Goal: Task Accomplishment & Management: Manage account settings

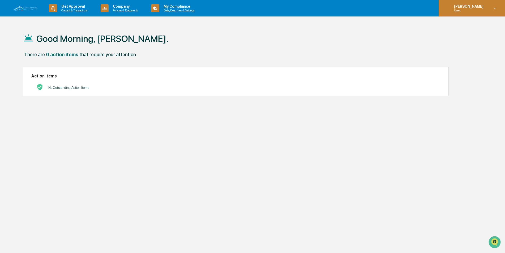
click at [496, 8] on icon at bounding box center [495, 8] width 2 height 1
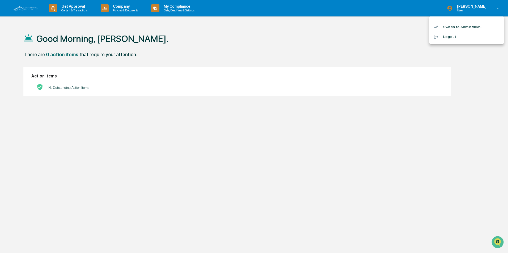
click at [462, 26] on li "Switch to Admin view..." at bounding box center [466, 27] width 74 height 10
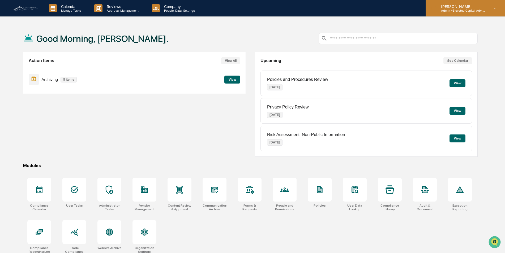
click at [495, 7] on icon at bounding box center [494, 8] width 9 height 5
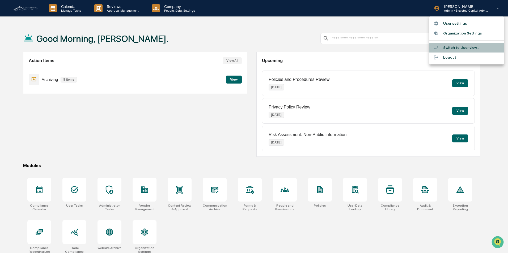
click at [463, 48] on li "Switch to User view..." at bounding box center [466, 48] width 74 height 10
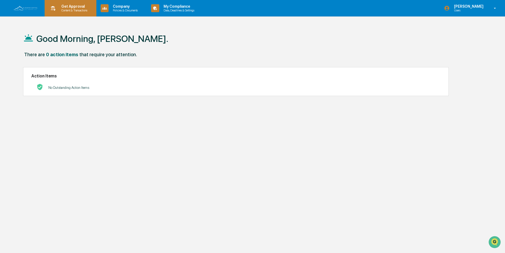
click at [71, 8] on p "Get Approval" at bounding box center [73, 6] width 33 height 4
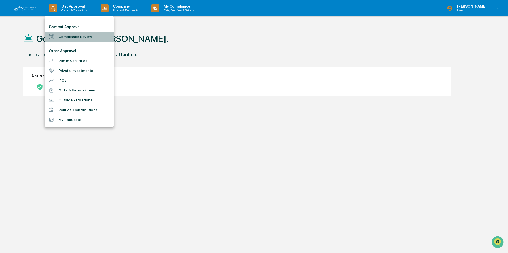
click at [70, 37] on li "Compliance Review" at bounding box center [79, 37] width 69 height 10
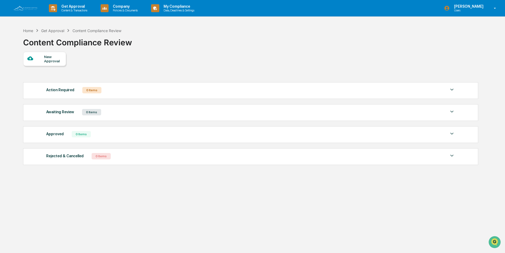
click at [47, 56] on div "New Approval" at bounding box center [53, 59] width 18 height 8
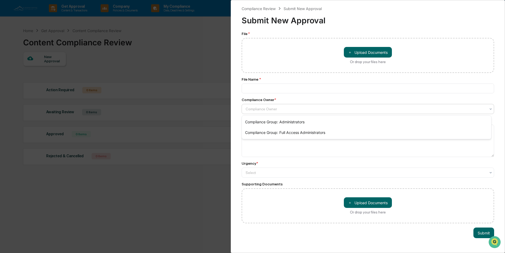
click at [319, 108] on div at bounding box center [366, 108] width 240 height 5
click at [313, 76] on div "File * ＋ Upload Documents Or drop your files here File Name * Compliance Owner …" at bounding box center [368, 128] width 253 height 192
click at [191, 54] on div "Compliance Review Submit New Approval Submit New Approval File * ＋ Upload Docum…" at bounding box center [252, 126] width 505 height 253
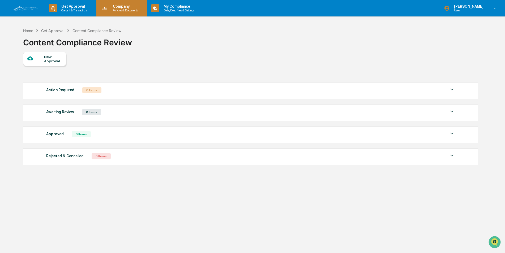
click at [124, 8] on p "Company" at bounding box center [125, 6] width 32 height 4
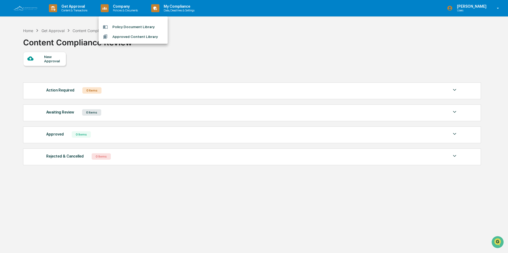
click at [130, 26] on li "Policy Document Library" at bounding box center [133, 27] width 69 height 10
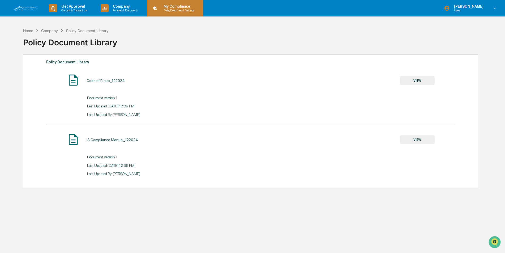
click at [177, 7] on p "My Compliance" at bounding box center [178, 6] width 38 height 4
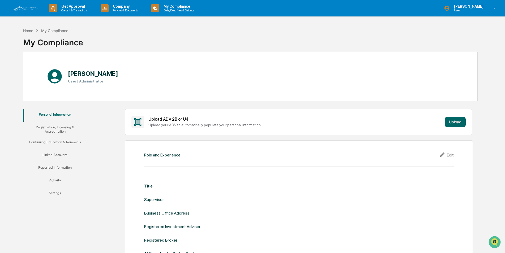
click at [48, 127] on button "Registration, Licensing & Accreditation" at bounding box center [54, 129] width 63 height 15
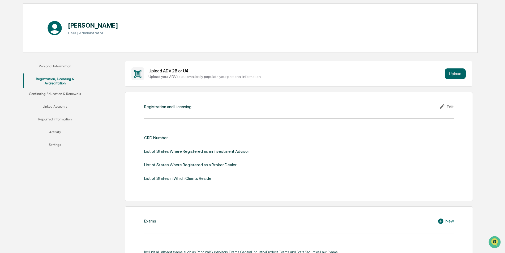
scroll to position [53, 0]
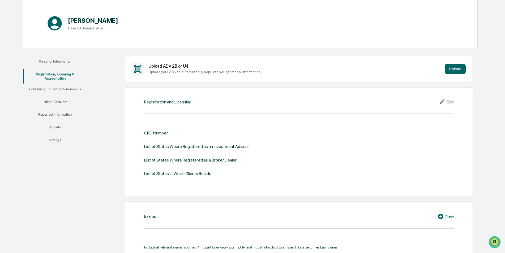
click at [54, 89] on button "Continuing Education & Renewals" at bounding box center [54, 90] width 63 height 13
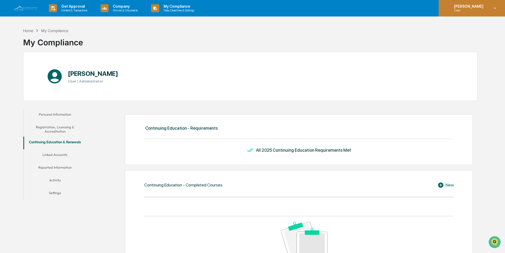
click at [495, 8] on icon at bounding box center [495, 8] width 2 height 1
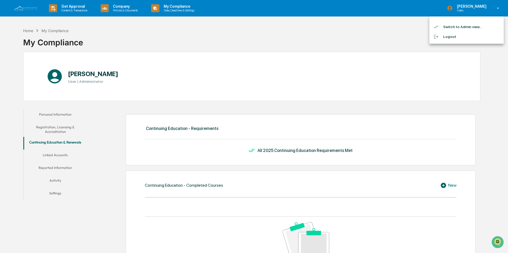
click at [459, 27] on li "Switch to Admin view..." at bounding box center [466, 27] width 74 height 10
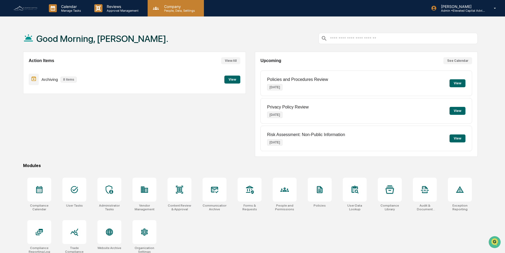
click at [173, 7] on p "Company" at bounding box center [179, 6] width 38 height 5
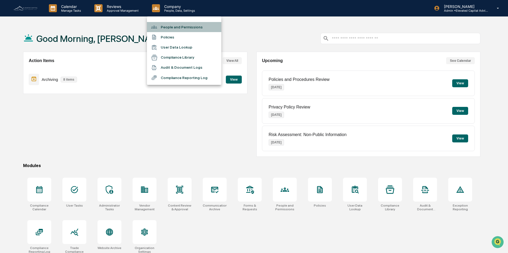
click at [179, 27] on li "People and Permissions" at bounding box center [184, 27] width 74 height 10
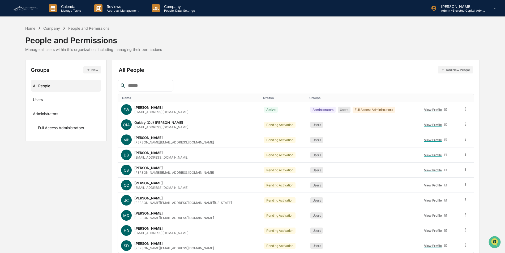
scroll to position [24, 0]
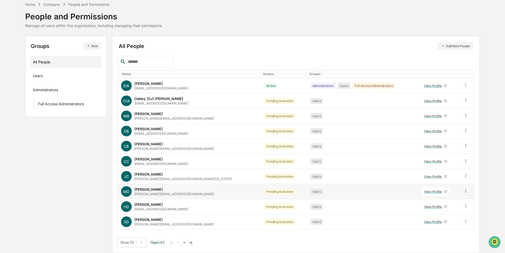
click at [463, 191] on icon at bounding box center [465, 191] width 5 height 5
click at [358, 191] on div "Users" at bounding box center [362, 192] width 105 height 6
click at [426, 193] on div "View Profile" at bounding box center [434, 192] width 20 height 4
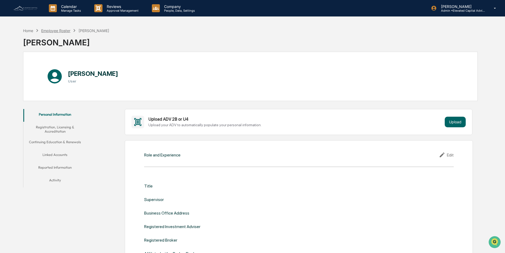
click at [50, 31] on div "Employee Roster" at bounding box center [55, 30] width 29 height 5
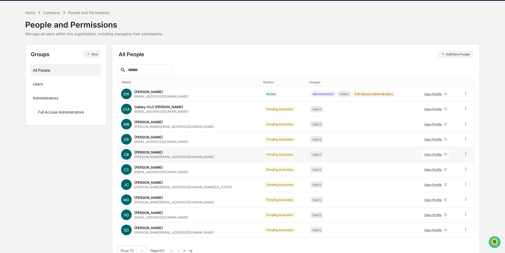
scroll to position [24, 0]
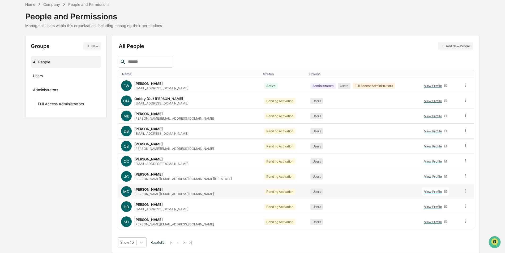
click at [464, 191] on icon at bounding box center [465, 191] width 5 height 5
click at [441, 210] on div "Change Status" at bounding box center [442, 210] width 44 height 6
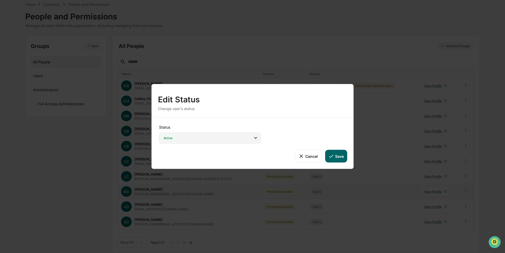
click at [256, 138] on icon at bounding box center [256, 138] width 6 height 6
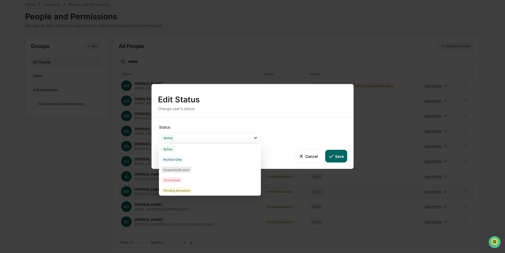
click at [172, 180] on div "Terminated" at bounding box center [171, 180] width 21 height 6
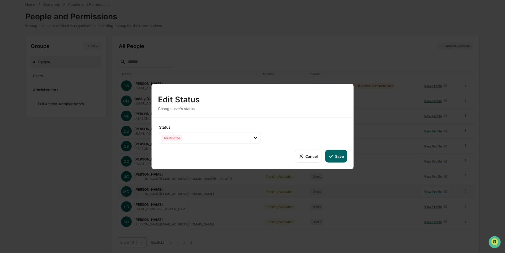
click at [334, 156] on icon at bounding box center [331, 156] width 6 height 6
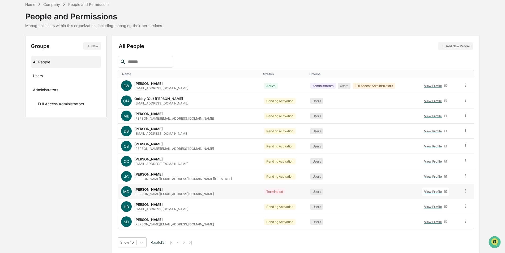
click at [186, 243] on button ">" at bounding box center [184, 243] width 5 height 5
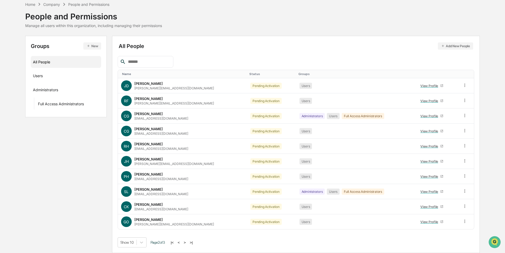
click at [186, 243] on button ">" at bounding box center [184, 243] width 5 height 5
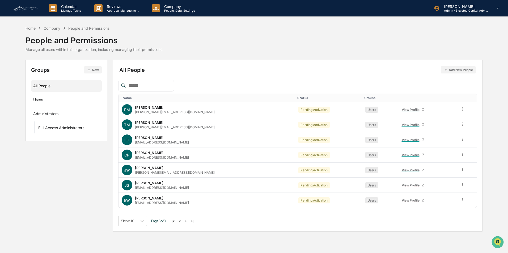
click at [182, 221] on button "<" at bounding box center [179, 221] width 5 height 5
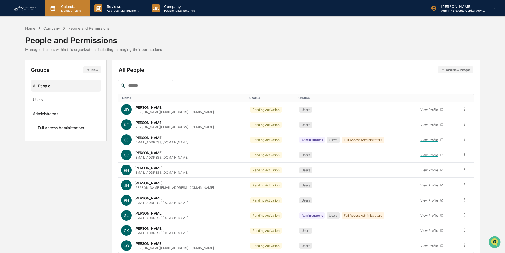
click at [67, 7] on p "Calendar" at bounding box center [70, 6] width 27 height 5
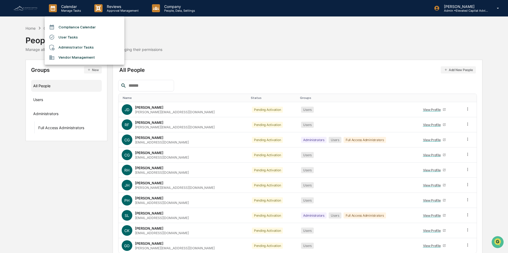
click at [199, 27] on div at bounding box center [254, 126] width 508 height 253
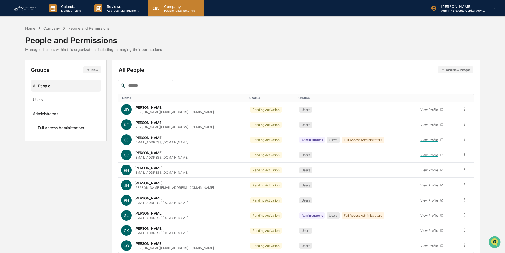
click at [168, 9] on p "People, Data, Settings" at bounding box center [179, 11] width 38 height 4
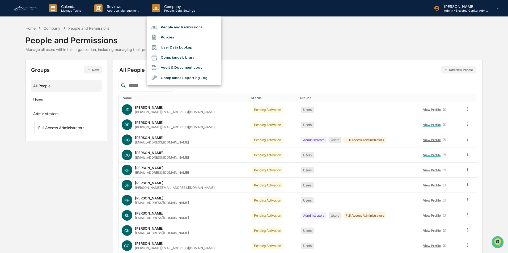
drag, startPoint x: 405, startPoint y: 35, endPoint x: 355, endPoint y: 35, distance: 50.2
click at [405, 35] on div at bounding box center [254, 126] width 508 height 253
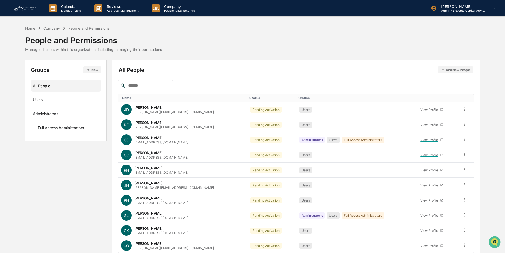
click at [31, 28] on div "Home" at bounding box center [30, 28] width 10 height 5
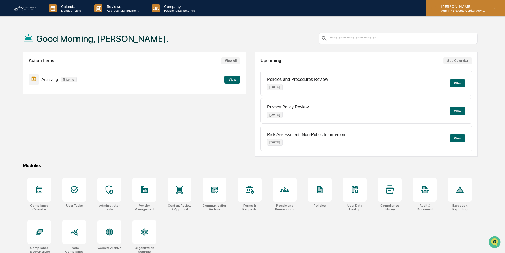
click at [496, 8] on icon at bounding box center [494, 8] width 9 height 5
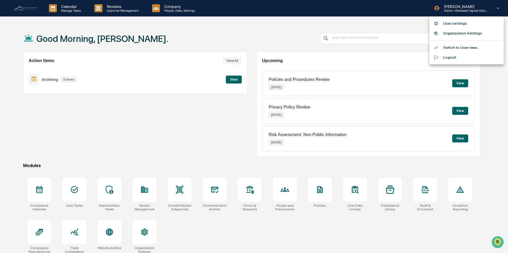
click at [194, 138] on div at bounding box center [254, 126] width 508 height 253
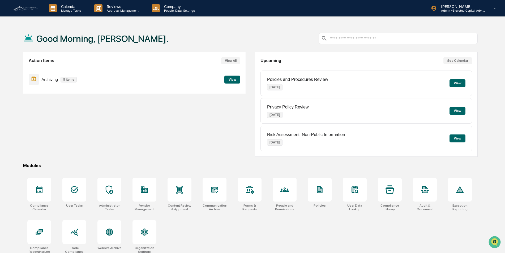
click at [232, 79] on button "View" at bounding box center [232, 80] width 16 height 8
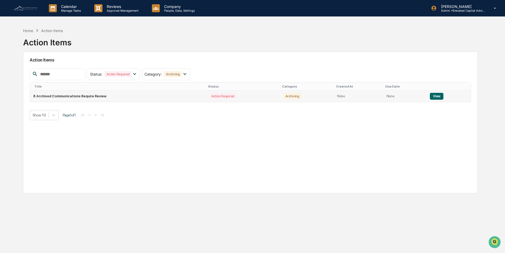
click at [433, 97] on button "View" at bounding box center [437, 96] width 14 height 7
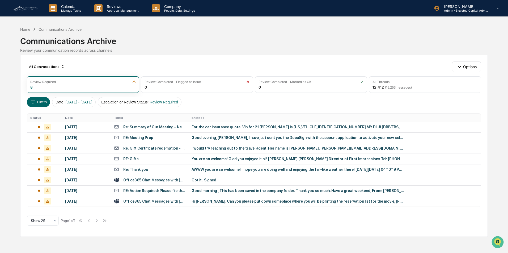
click at [27, 30] on div "Home" at bounding box center [25, 29] width 10 height 5
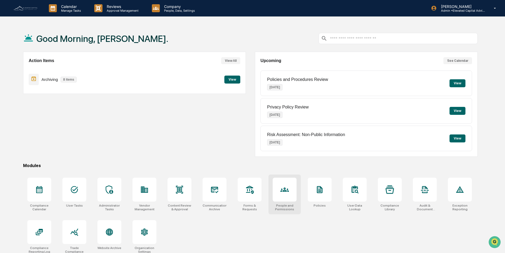
click at [285, 190] on icon at bounding box center [284, 190] width 8 height 8
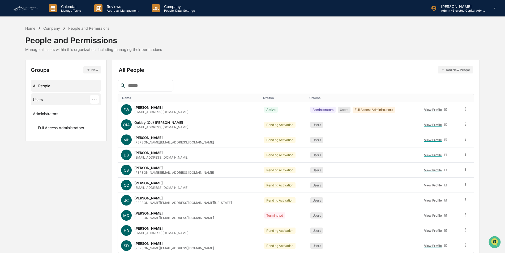
click at [35, 98] on div "Users" at bounding box center [38, 100] width 10 height 6
click at [45, 84] on div "All People" at bounding box center [66, 86] width 66 height 9
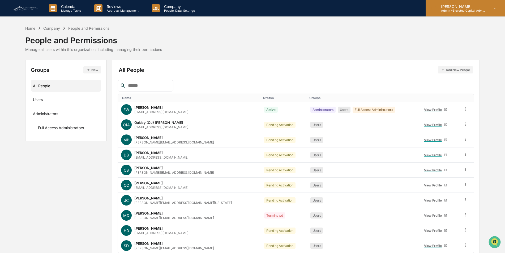
click at [494, 8] on icon at bounding box center [494, 8] width 9 height 5
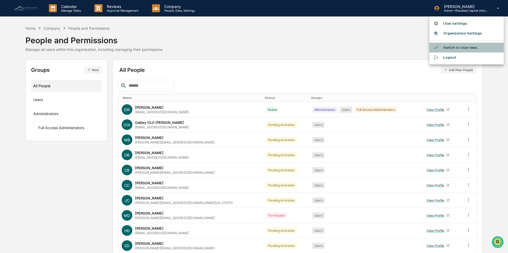
click at [455, 48] on li "Switch to User view..." at bounding box center [466, 48] width 74 height 10
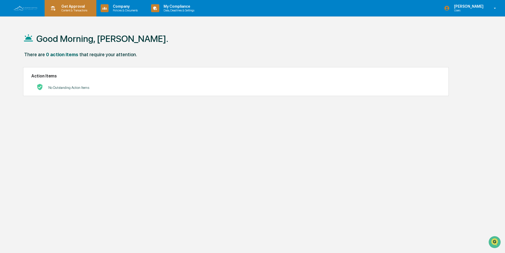
click at [74, 7] on p "Get Approval" at bounding box center [73, 6] width 33 height 4
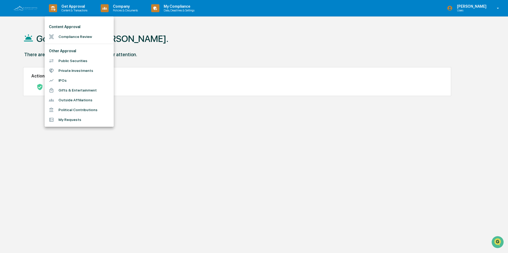
click at [67, 61] on li "Public Securities" at bounding box center [79, 61] width 69 height 10
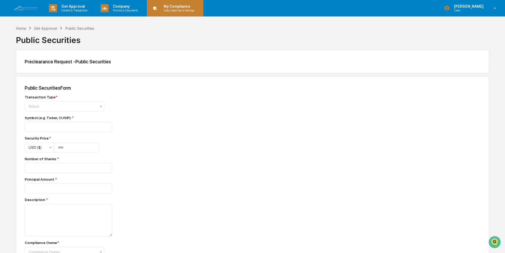
click at [180, 7] on p "My Compliance" at bounding box center [178, 6] width 38 height 4
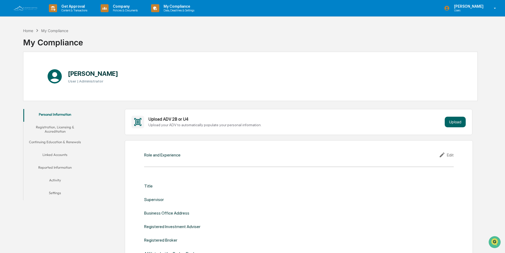
click at [59, 155] on button "Linked Accounts" at bounding box center [54, 155] width 63 height 13
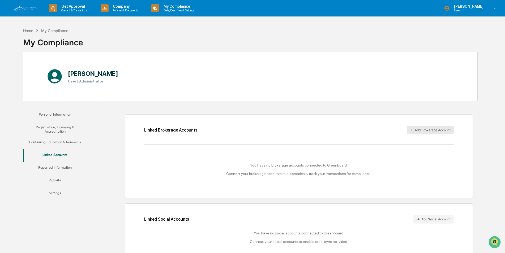
click at [425, 128] on button "Add Brokerage Account" at bounding box center [430, 130] width 47 height 8
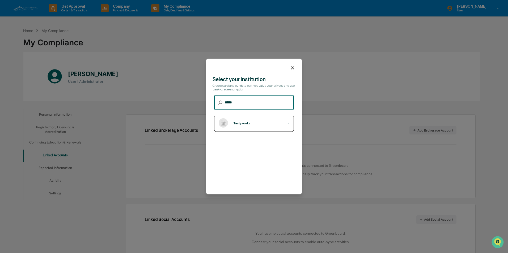
type input "*****"
click at [248, 124] on div "Tastyworks" at bounding box center [241, 124] width 17 height 4
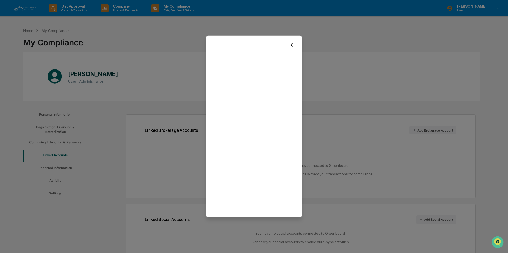
click at [292, 45] on icon at bounding box center [292, 45] width 6 height 6
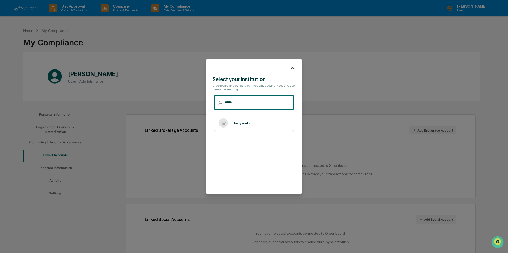
click at [239, 104] on input "*****" at bounding box center [259, 103] width 69 height 14
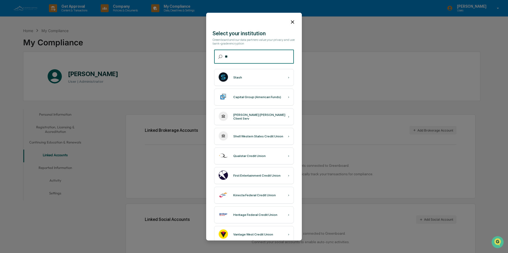
type input "*"
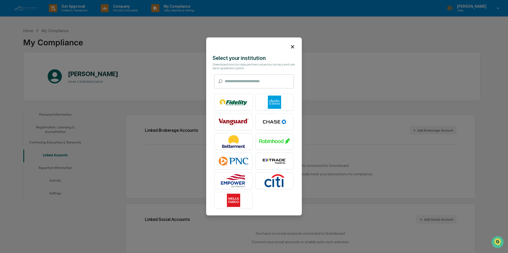
click at [244, 82] on input "text" at bounding box center [259, 82] width 69 height 14
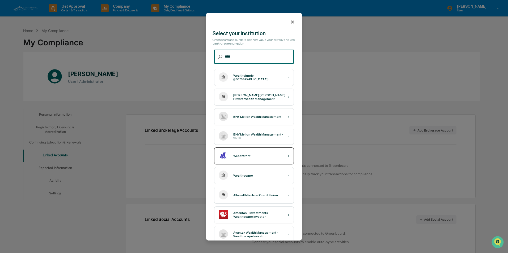
type input "****"
click at [245, 157] on div "Wealthfront" at bounding box center [241, 156] width 17 height 4
click at [291, 23] on icon at bounding box center [292, 21] width 3 height 3
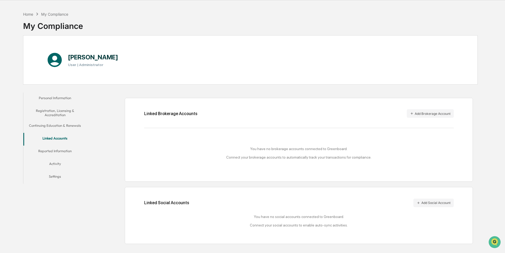
scroll to position [25, 0]
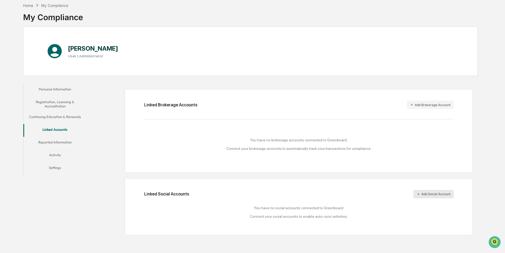
click at [437, 195] on button "Add Social Account" at bounding box center [433, 194] width 40 height 8
click at [55, 143] on button "Reported Information" at bounding box center [54, 143] width 63 height 13
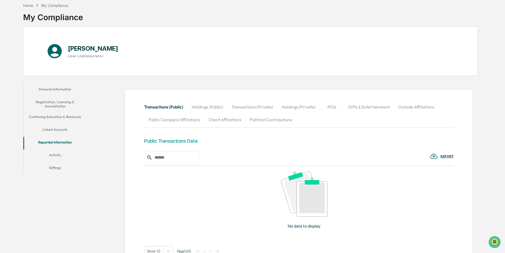
click at [56, 156] on button "Activity" at bounding box center [54, 156] width 63 height 13
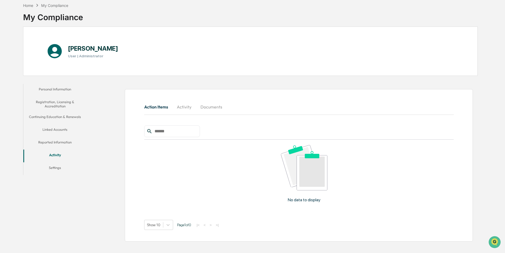
click at [57, 142] on button "Reported Information" at bounding box center [54, 143] width 63 height 13
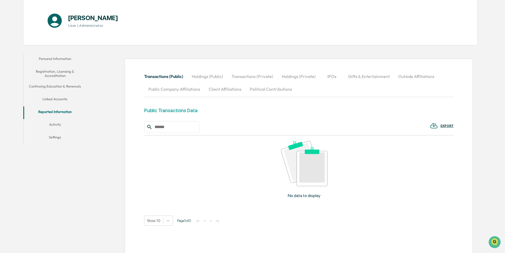
scroll to position [20, 0]
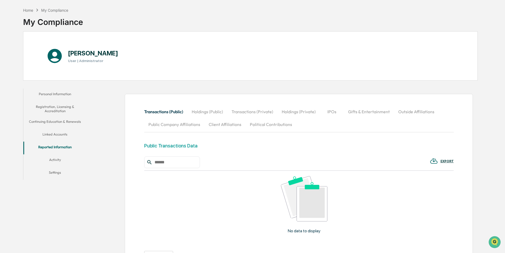
click at [408, 112] on button "Outside Affiliations" at bounding box center [416, 111] width 45 height 13
click at [182, 161] on input "text" at bounding box center [174, 162] width 45 height 7
click at [263, 154] on div "Outside Business Affiliation Data" at bounding box center [299, 150] width 310 height 14
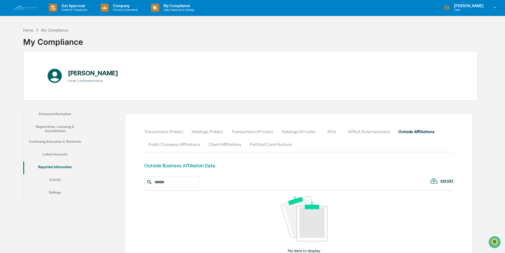
scroll to position [0, 0]
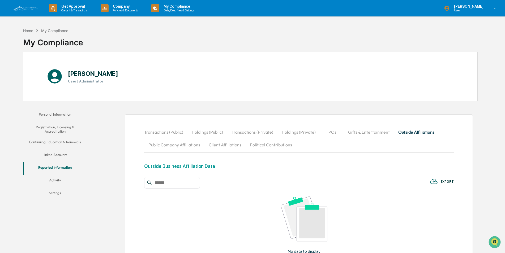
click at [55, 114] on button "Personal Information" at bounding box center [54, 115] width 63 height 13
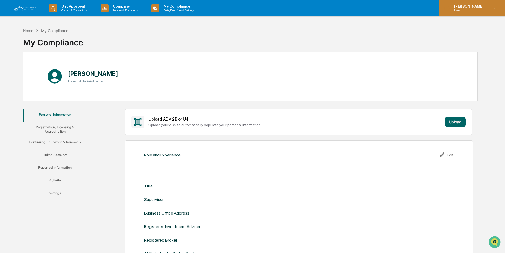
click at [495, 9] on icon at bounding box center [494, 8] width 9 height 5
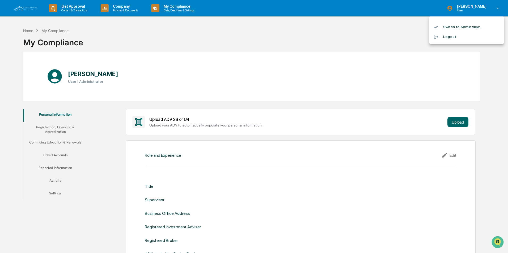
click at [456, 26] on li "Switch to Admin view..." at bounding box center [466, 27] width 74 height 10
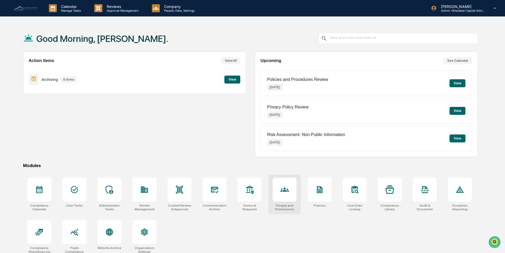
click at [288, 195] on div at bounding box center [285, 190] width 24 height 24
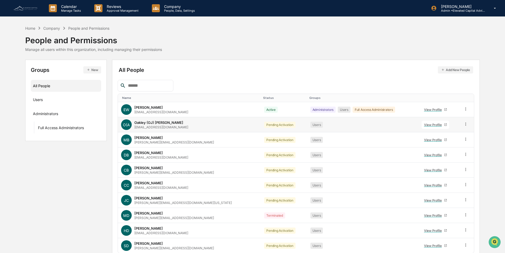
click at [428, 125] on div "View Profile" at bounding box center [434, 125] width 20 height 4
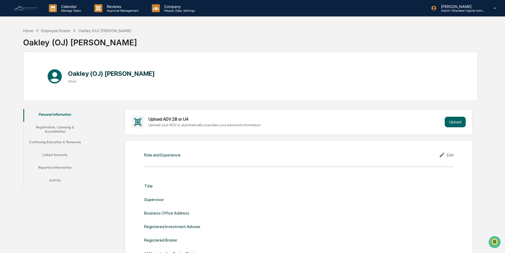
click at [59, 153] on button "Linked Accounts" at bounding box center [54, 155] width 63 height 13
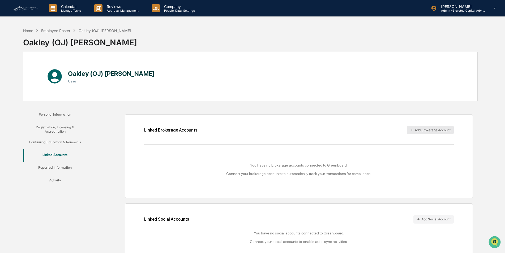
click at [422, 129] on button "Add Brokerage Account" at bounding box center [430, 130] width 47 height 8
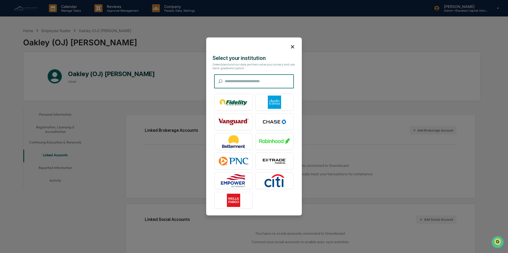
click at [248, 82] on input "text" at bounding box center [259, 82] width 69 height 14
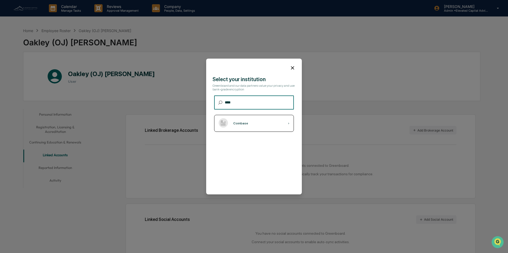
type input "****"
click at [242, 123] on div "Coinbase" at bounding box center [240, 124] width 15 height 4
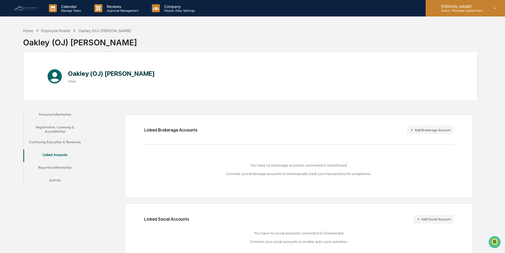
click at [495, 7] on icon at bounding box center [494, 8] width 9 height 5
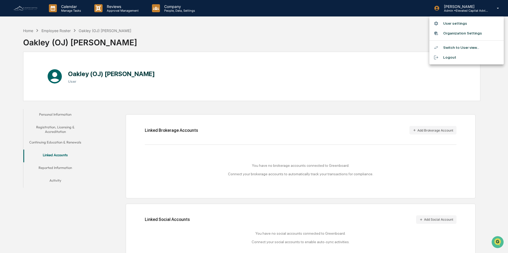
click at [456, 47] on li "Switch to User view..." at bounding box center [466, 48] width 74 height 10
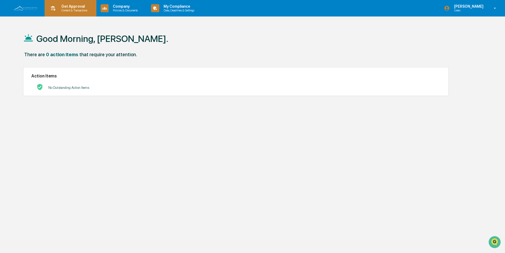
click at [74, 7] on p "Get Approval" at bounding box center [73, 6] width 33 height 4
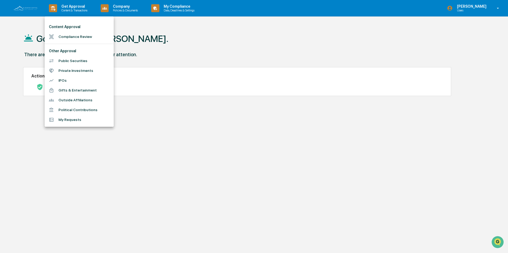
click at [75, 59] on li "Public Securities" at bounding box center [79, 61] width 69 height 10
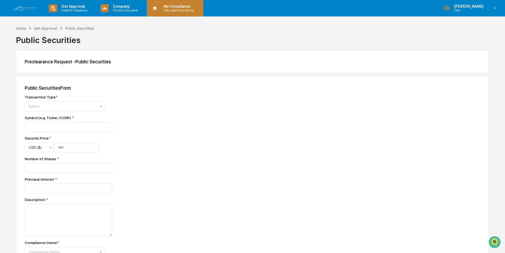
click at [174, 6] on p "My Compliance" at bounding box center [178, 6] width 38 height 4
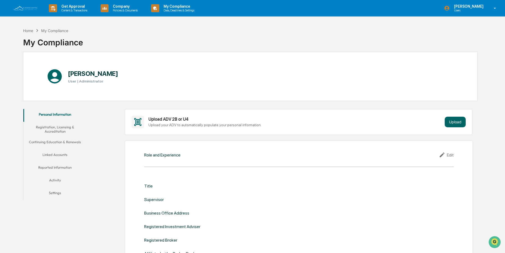
click at [50, 127] on button "Registration, Licensing & Accreditation" at bounding box center [54, 129] width 63 height 15
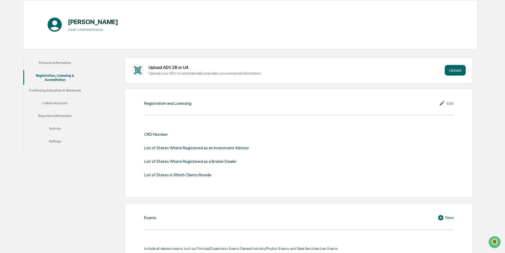
scroll to position [53, 0]
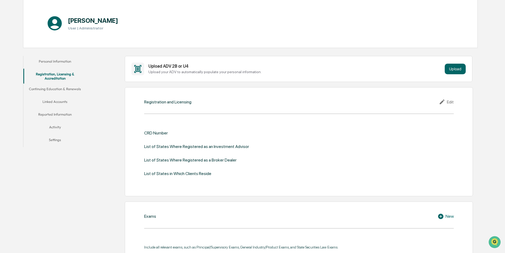
click at [57, 102] on button "Linked Accounts" at bounding box center [54, 102] width 63 height 13
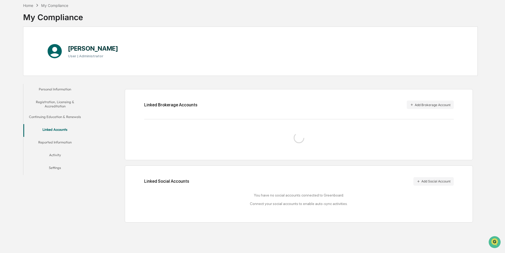
scroll to position [25, 0]
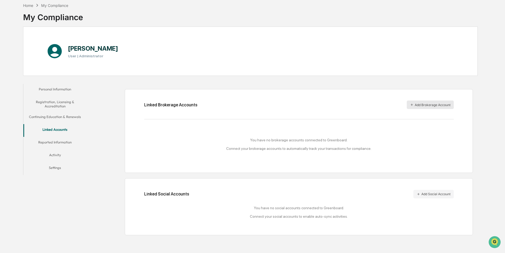
click at [428, 104] on button "Add Brokerage Account" at bounding box center [430, 105] width 47 height 8
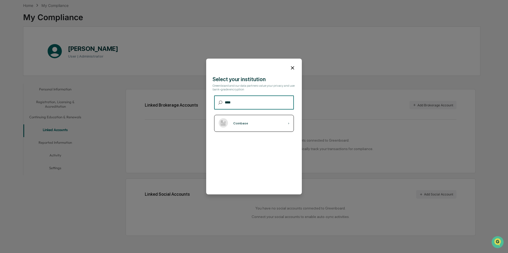
type input "****"
click at [246, 123] on div "Coinbase" at bounding box center [240, 124] width 15 height 4
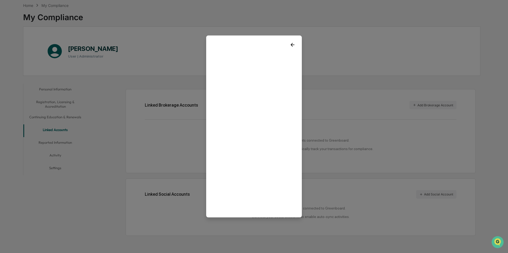
click at [293, 44] on icon at bounding box center [292, 45] width 6 height 6
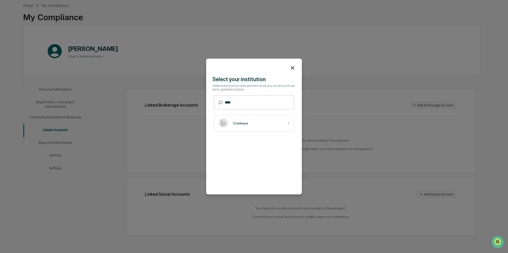
click at [293, 69] on icon at bounding box center [292, 67] width 3 height 3
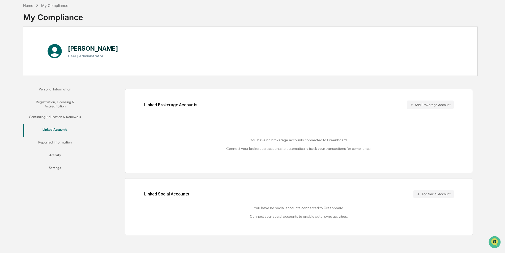
scroll to position [0, 0]
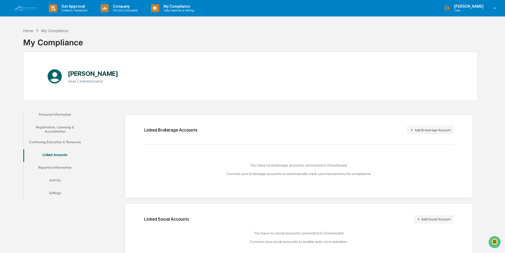
click at [53, 115] on button "Personal Information" at bounding box center [54, 115] width 63 height 13
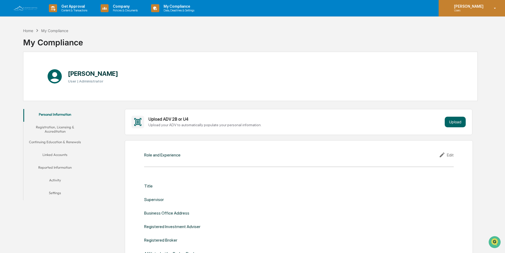
click at [496, 10] on icon at bounding box center [494, 8] width 9 height 5
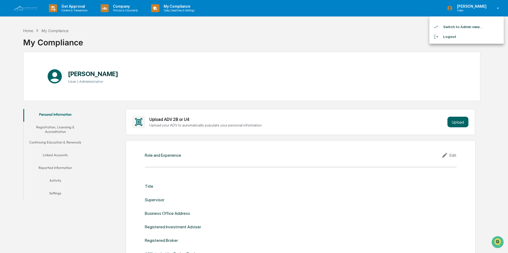
click at [468, 25] on li "Switch to Admin view..." at bounding box center [466, 27] width 74 height 10
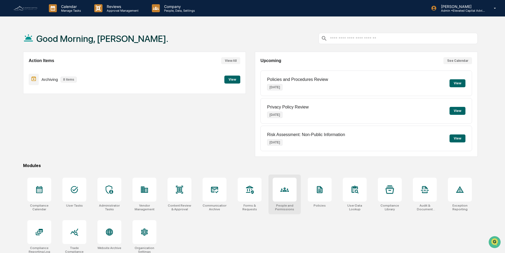
click at [285, 191] on icon at bounding box center [284, 190] width 8 height 4
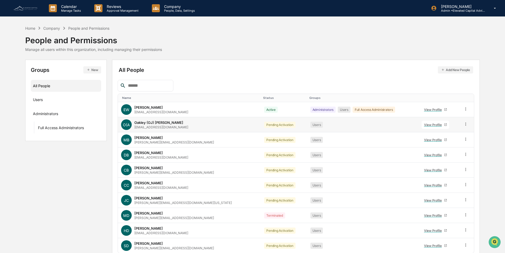
click at [426, 125] on div "View Profile" at bounding box center [434, 125] width 20 height 4
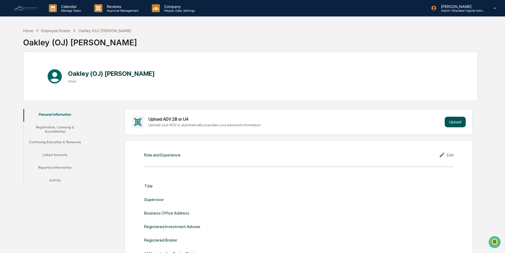
click at [455, 122] on button "Upload" at bounding box center [455, 122] width 21 height 11
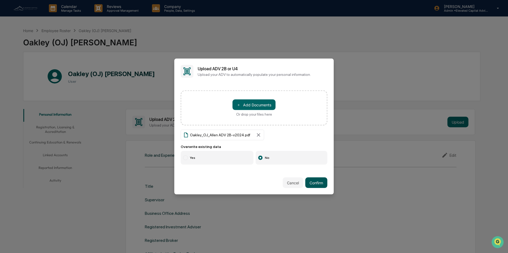
click at [317, 183] on button "Confirm" at bounding box center [316, 183] width 22 height 11
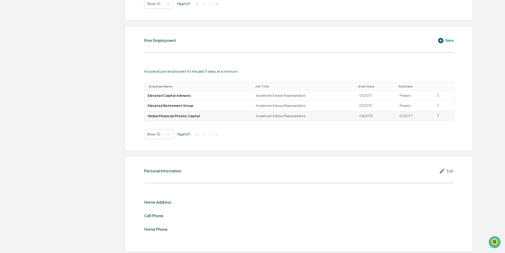
scroll to position [381, 0]
